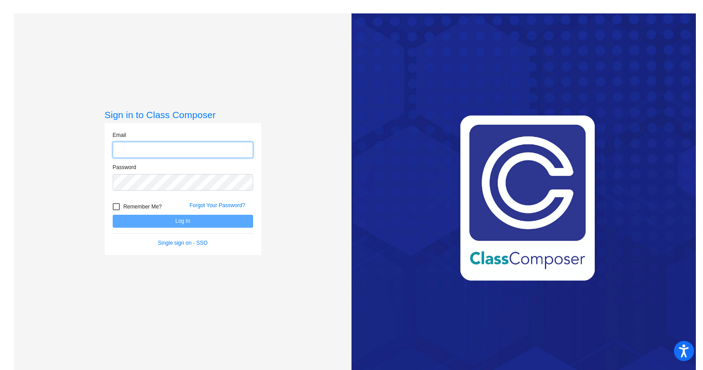
click at [154, 144] on input "email" at bounding box center [183, 150] width 140 height 17
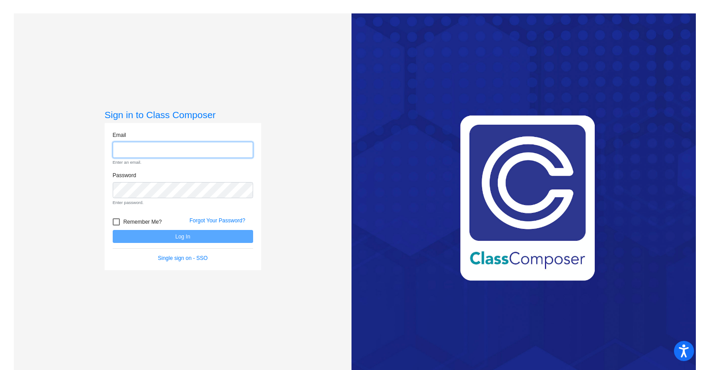
type input "[EMAIL_ADDRESS][DOMAIN_NAME]"
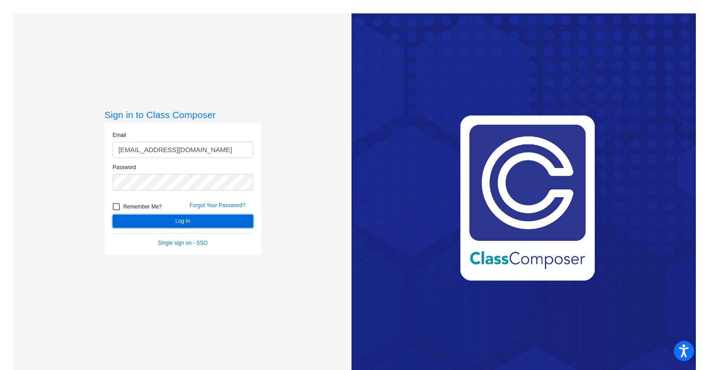
click at [175, 218] on button "Log In" at bounding box center [183, 221] width 140 height 13
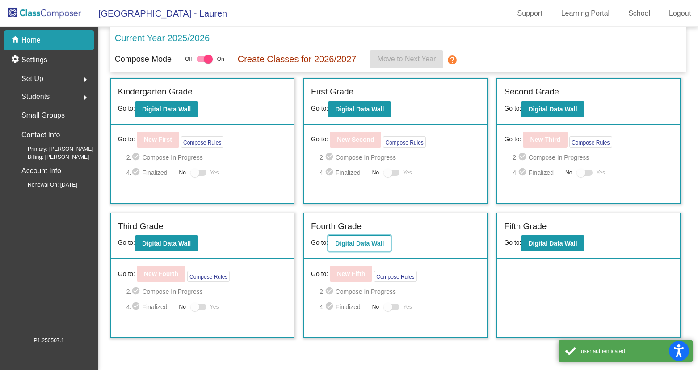
click at [358, 249] on button "Digital Data Wall" at bounding box center [359, 243] width 63 height 16
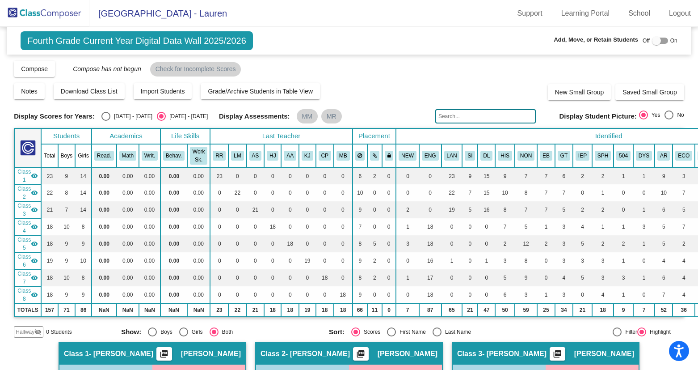
click at [654, 42] on div at bounding box center [656, 40] width 9 height 9
checkbox input "true"
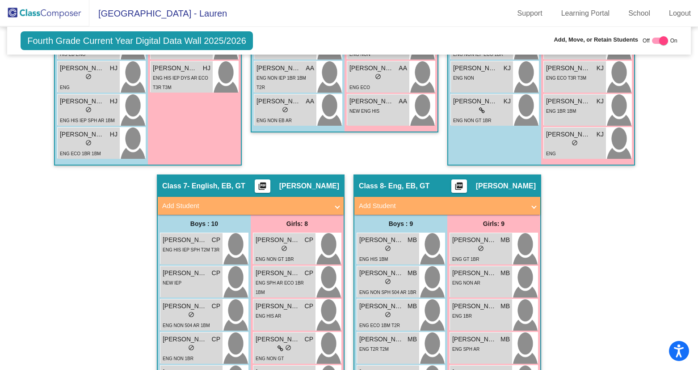
scroll to position [1103, 0]
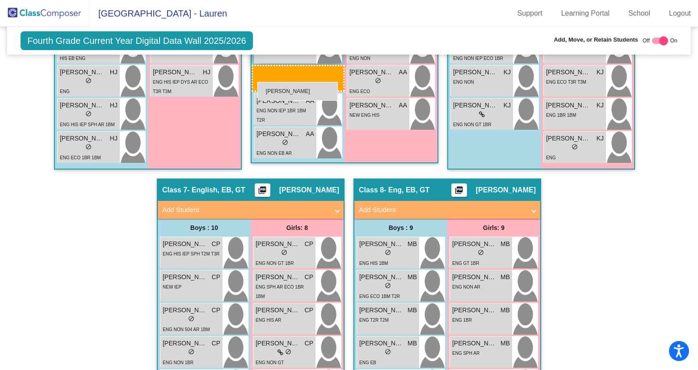
drag, startPoint x: 387, startPoint y: 285, endPoint x: 257, endPoint y: 83, distance: 240.1
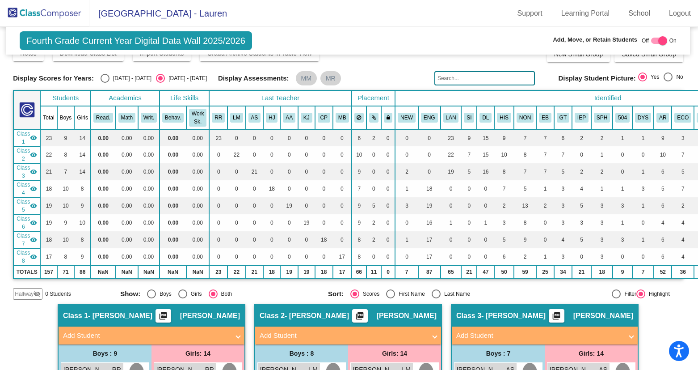
scroll to position [0, 1]
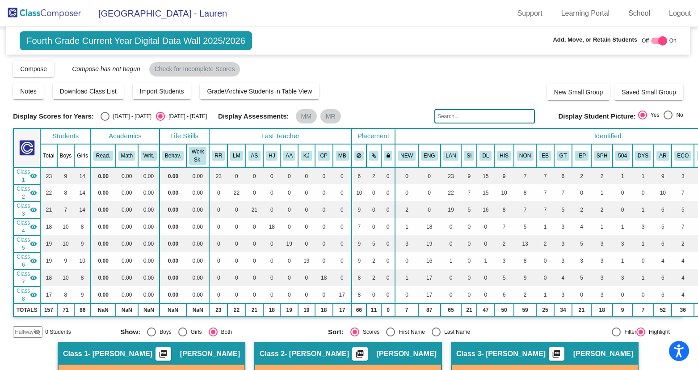
click at [61, 8] on img at bounding box center [44, 13] width 89 height 26
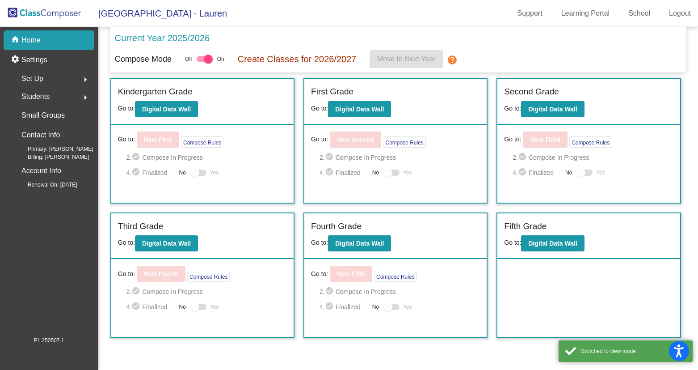
click at [84, 101] on mat-icon "arrow_right" at bounding box center [85, 97] width 11 height 11
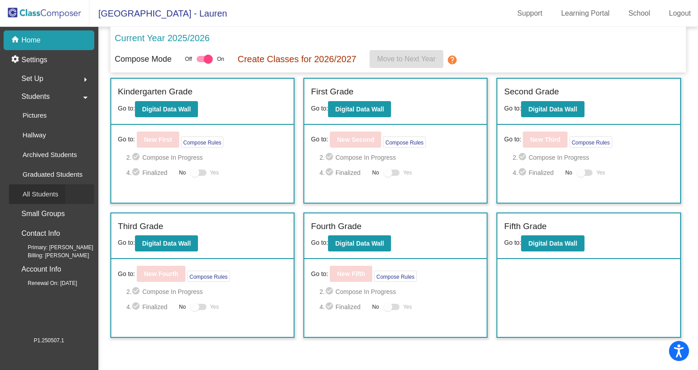
click at [50, 198] on p "All Students" at bounding box center [40, 194] width 36 height 11
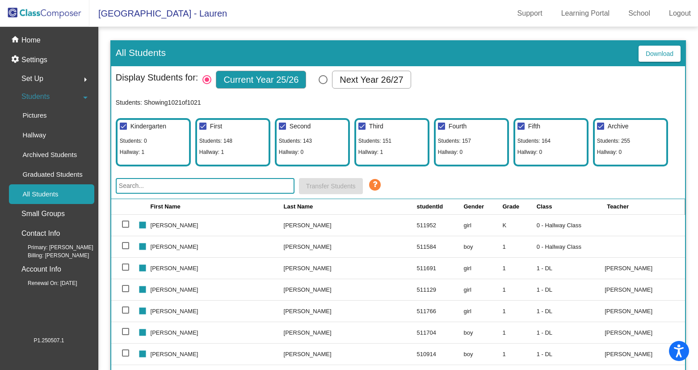
click at [212, 186] on input "text" at bounding box center [205, 186] width 179 height 16
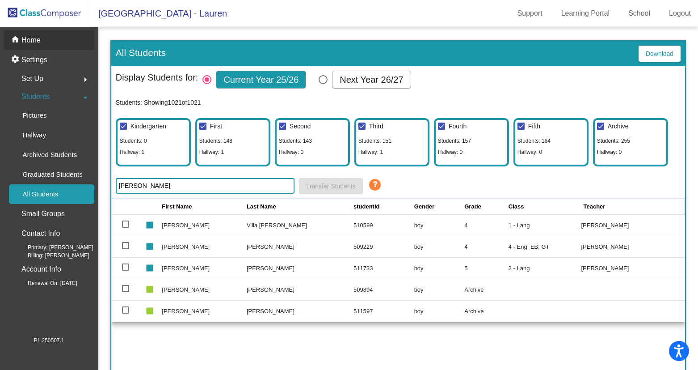
type input "[PERSON_NAME]"
click at [32, 35] on p "Home" at bounding box center [30, 40] width 19 height 11
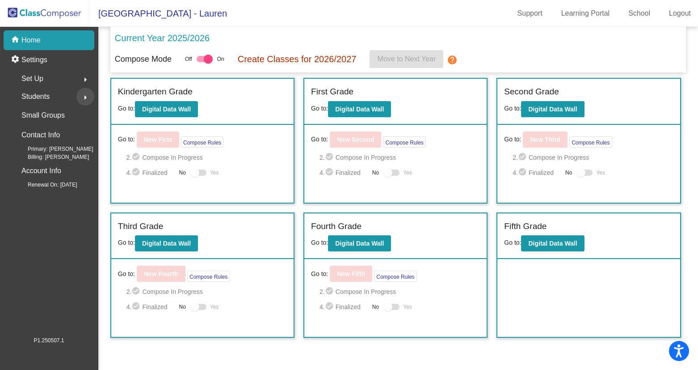
click at [77, 94] on button "arrow_right" at bounding box center [85, 97] width 18 height 18
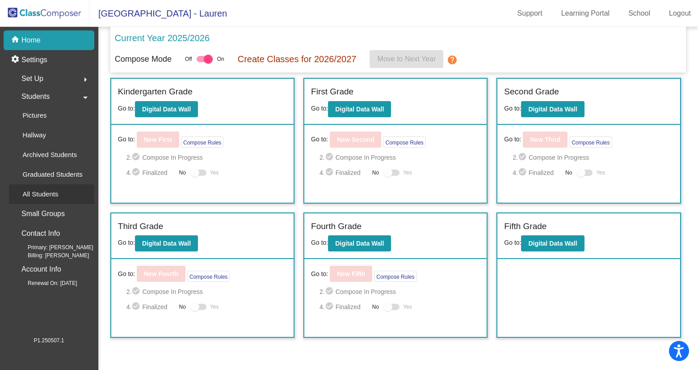
click at [55, 197] on p "All Students" at bounding box center [40, 194] width 36 height 11
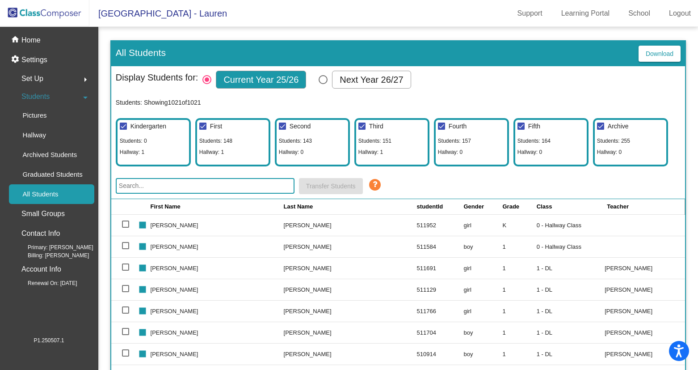
click at [191, 186] on input "text" at bounding box center [205, 186] width 179 height 16
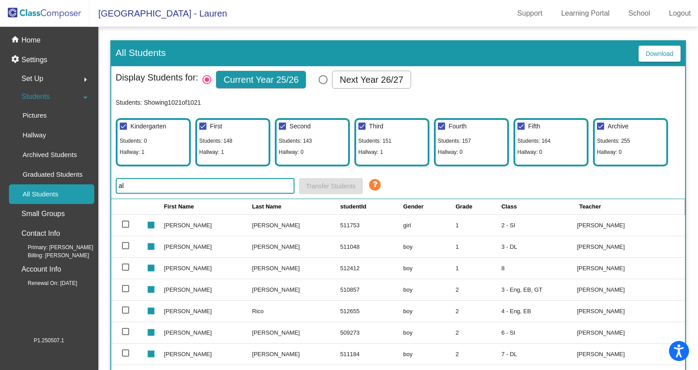
type input "a"
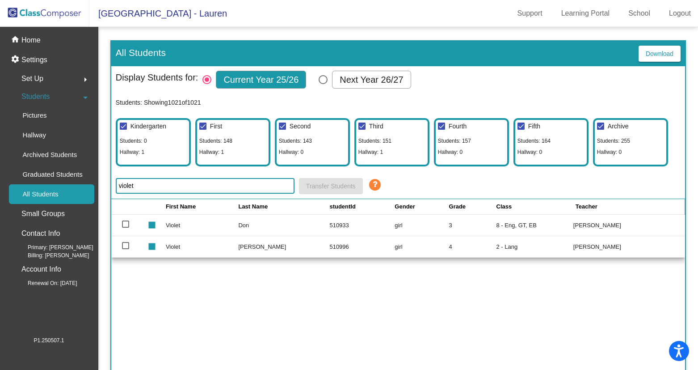
type input "violet"
